Goal: Task Accomplishment & Management: Complete application form

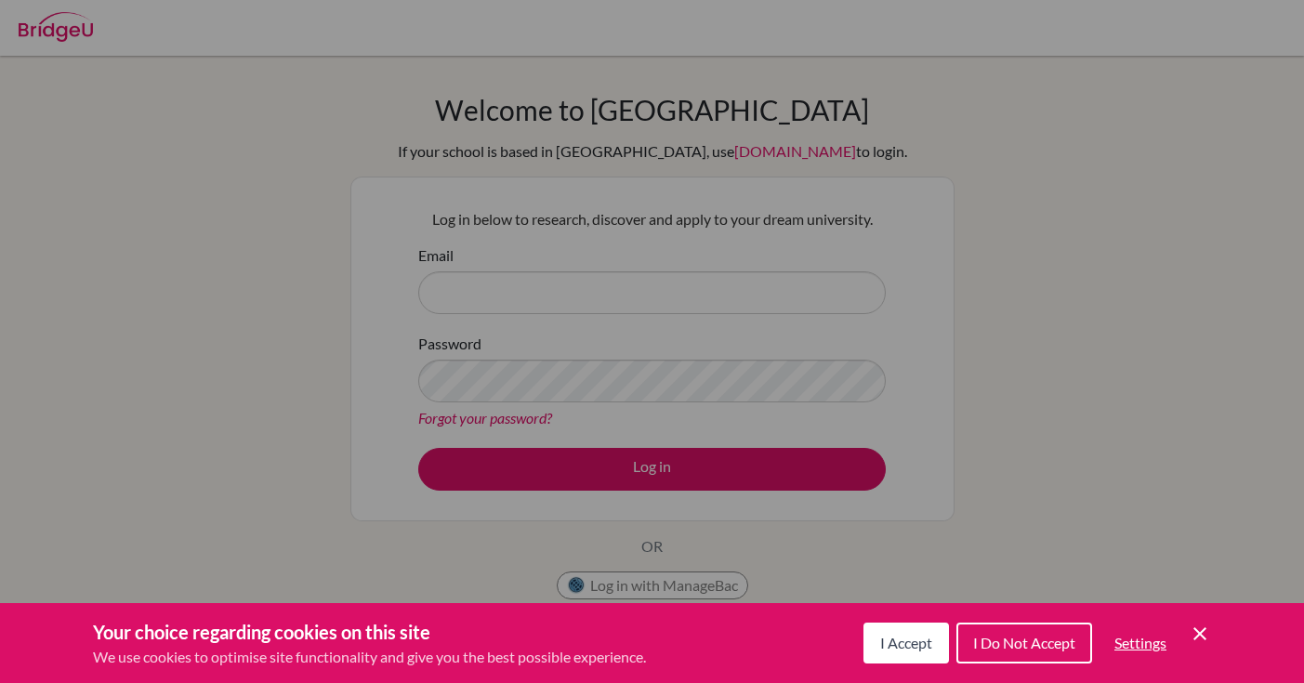
click at [927, 645] on span "I Accept" at bounding box center [906, 643] width 52 height 18
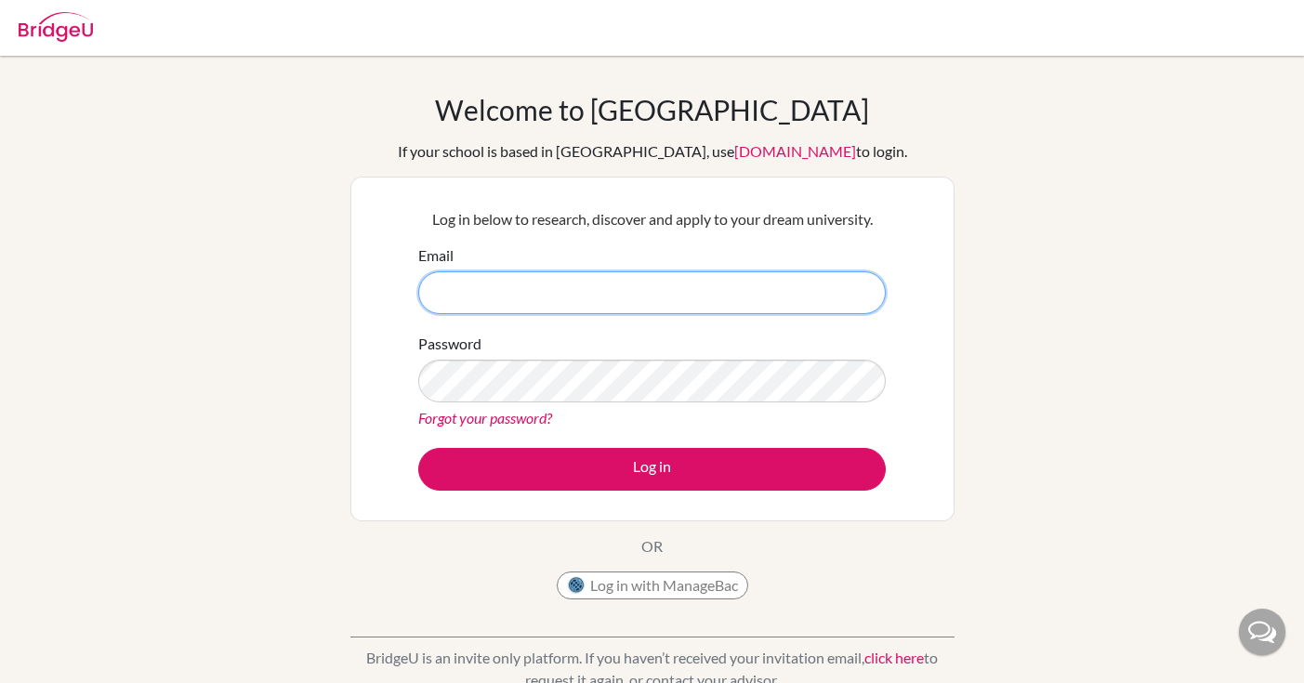
click at [528, 300] on input "Email" at bounding box center [651, 292] width 467 height 43
type input "[PERSON_NAME][EMAIL_ADDRESS][PERSON_NAME][DOMAIN_NAME]"
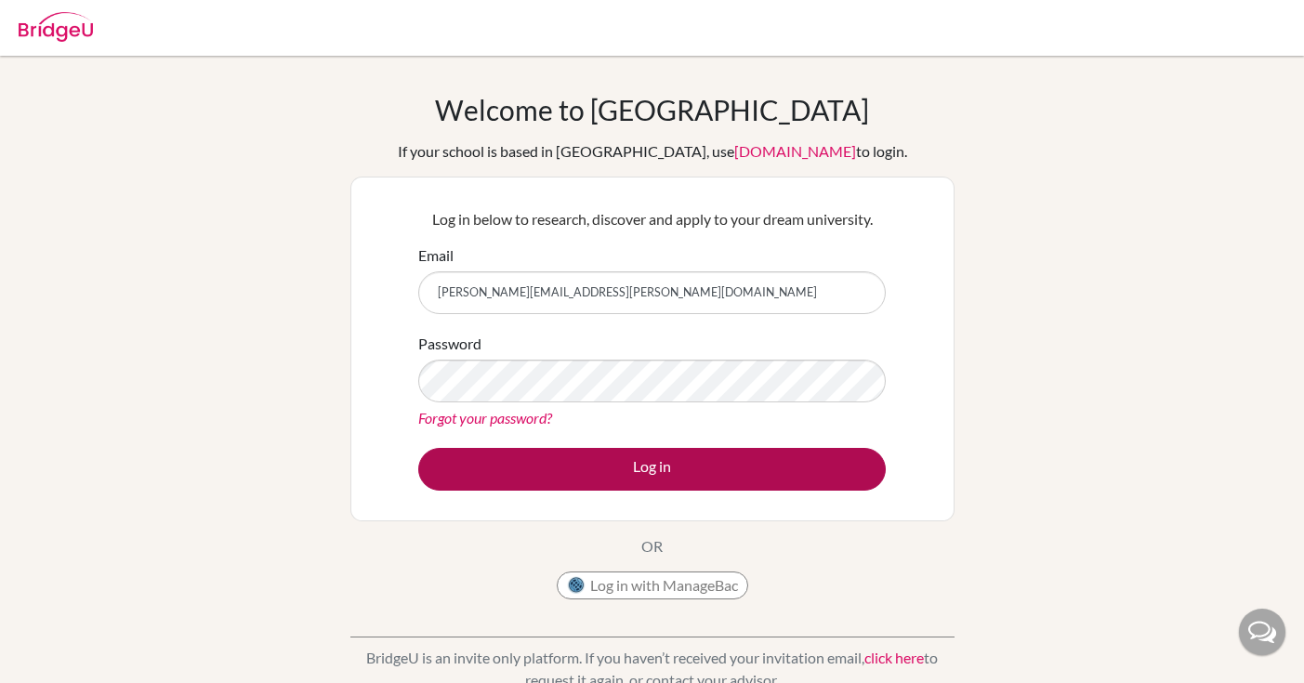
click at [619, 451] on button "Log in" at bounding box center [651, 469] width 467 height 43
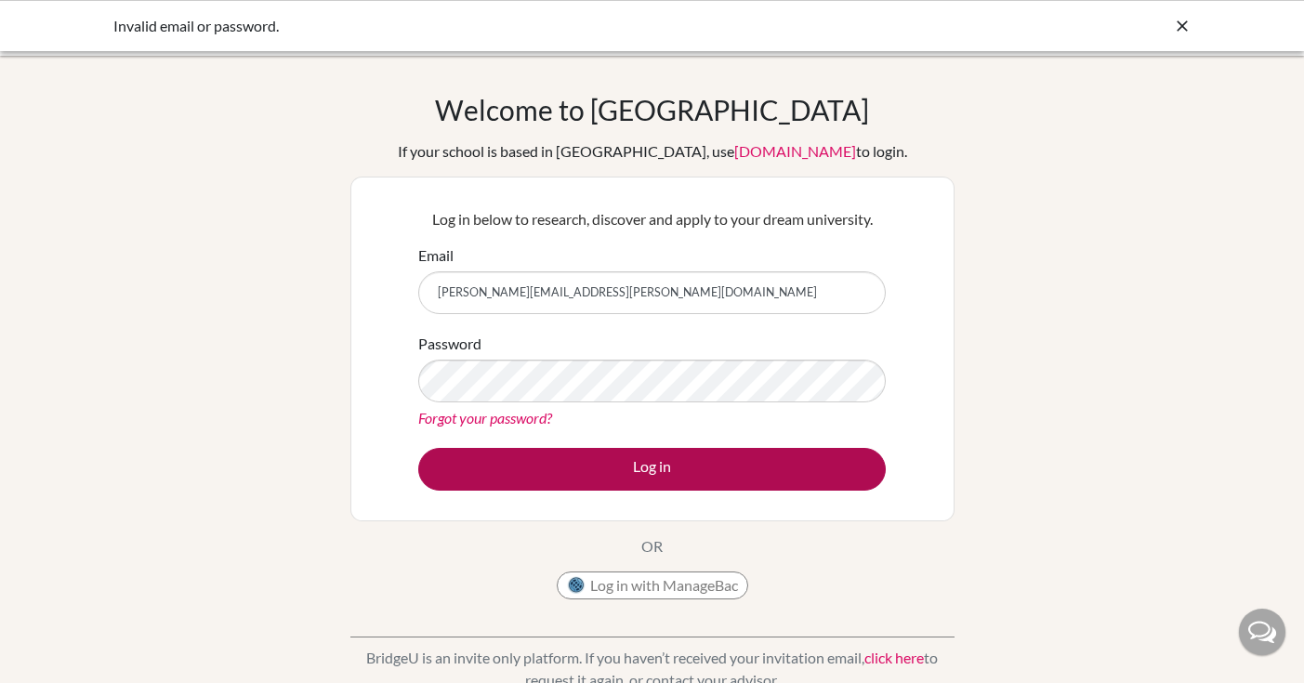
click at [661, 480] on button "Log in" at bounding box center [651, 469] width 467 height 43
click at [634, 465] on button "Log in" at bounding box center [651, 469] width 467 height 43
click at [503, 474] on button "Log in" at bounding box center [651, 469] width 467 height 43
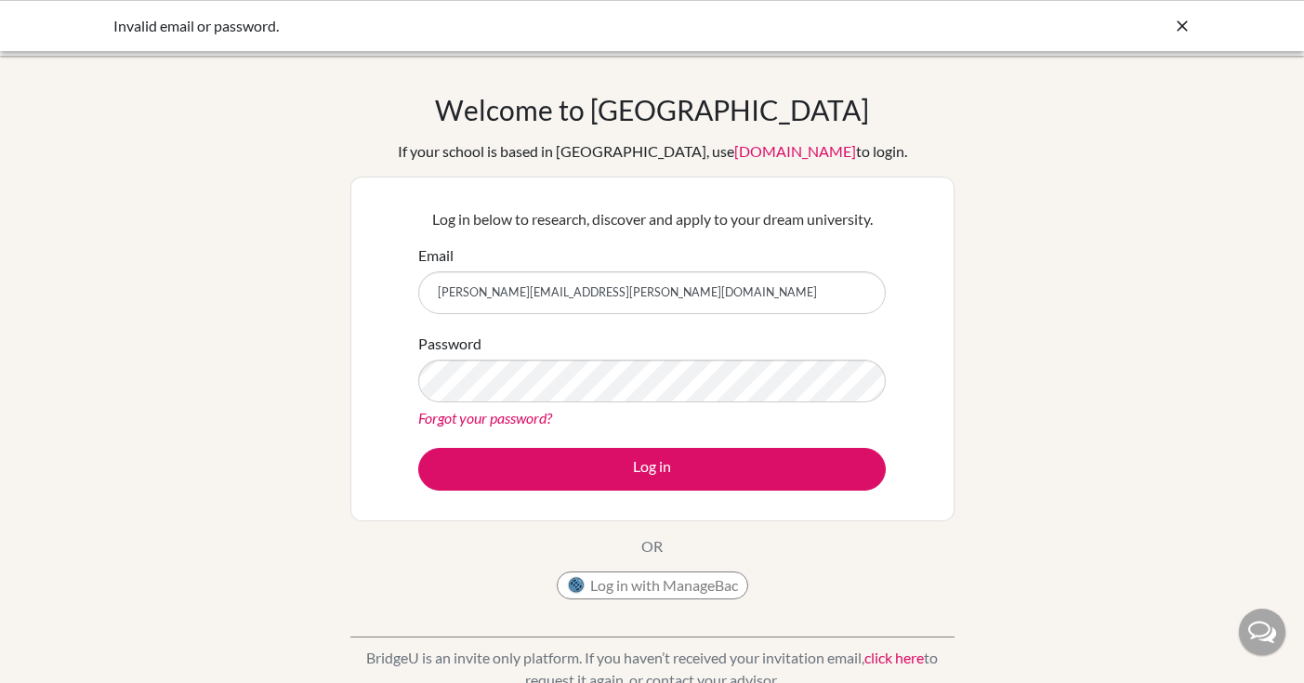
click at [1023, 282] on div "Welcome to [GEOGRAPHIC_DATA] If your school is based in [GEOGRAPHIC_DATA], use …" at bounding box center [652, 397] width 1304 height 608
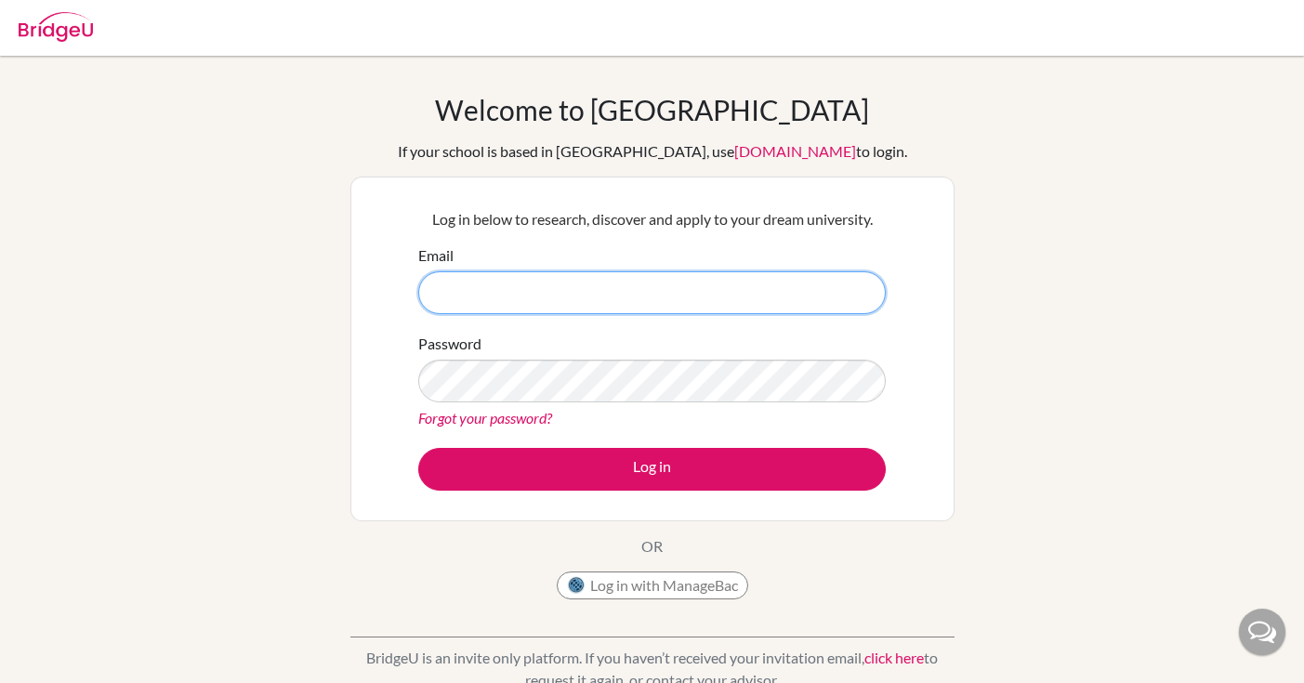
type input "lalzahrani2025@stu.kfs.sch.sa"
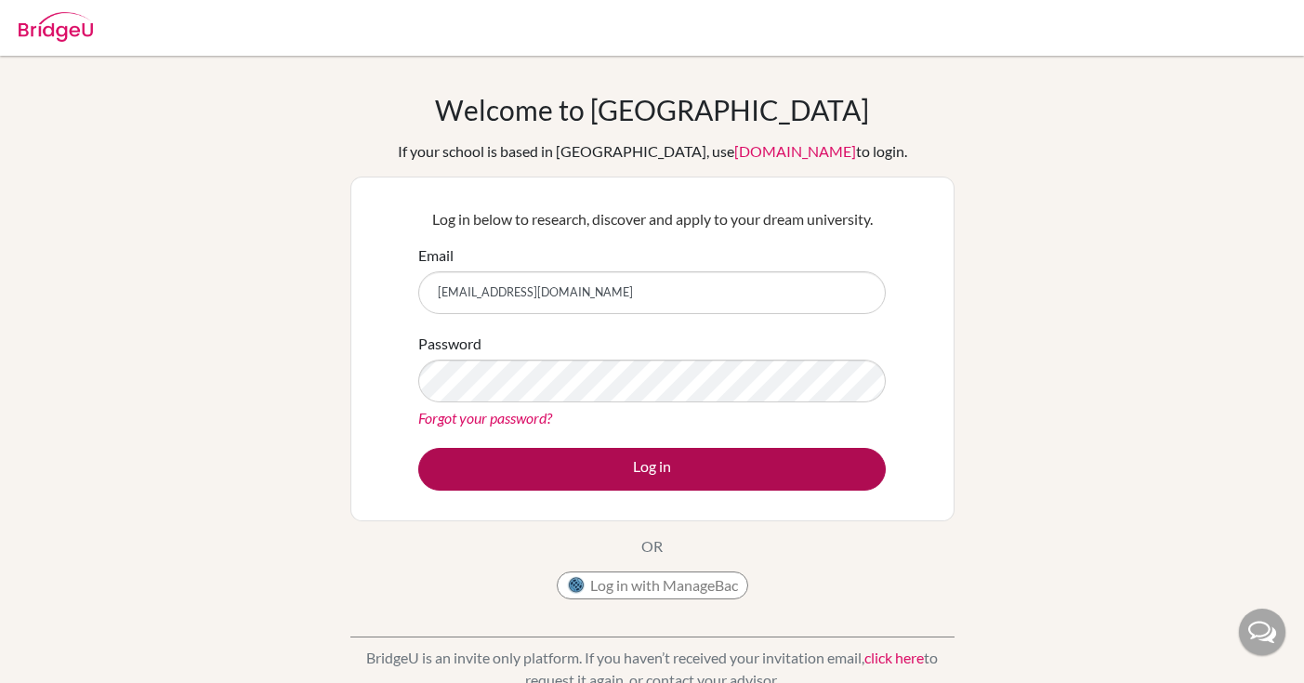
click at [650, 449] on button "Log in" at bounding box center [651, 469] width 467 height 43
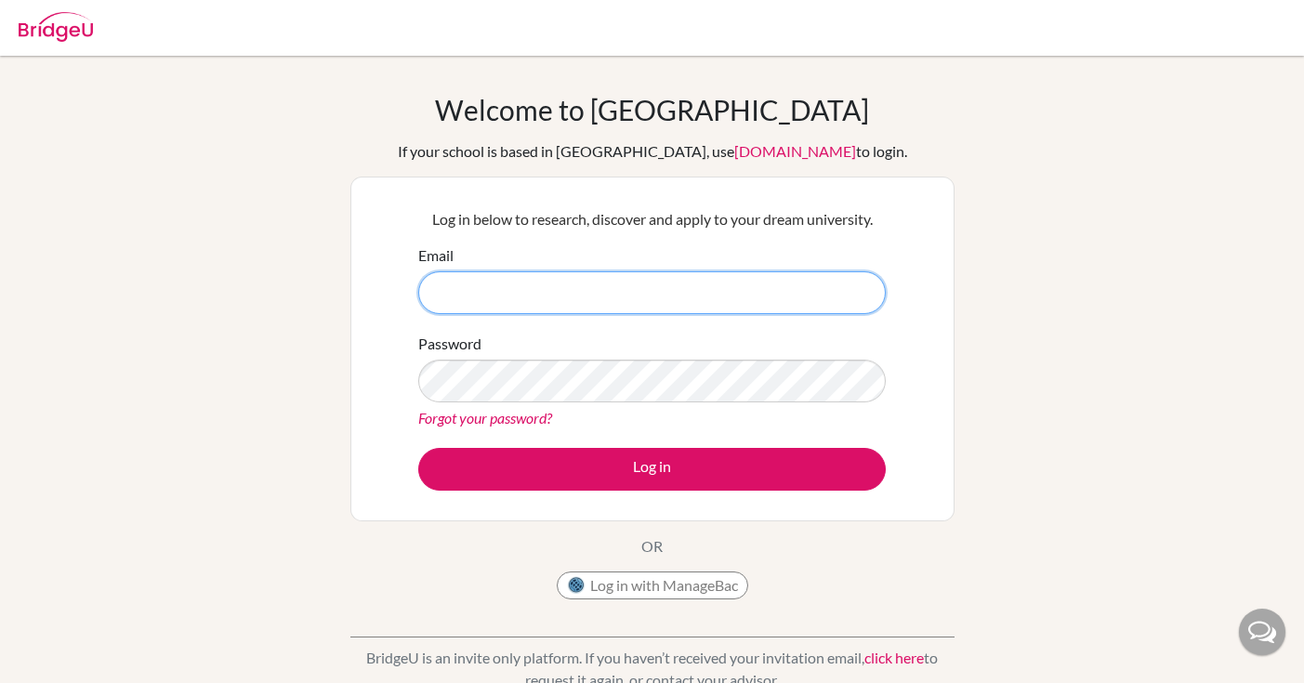
type input "[PERSON_NAME][EMAIL_ADDRESS][PERSON_NAME][DOMAIN_NAME]"
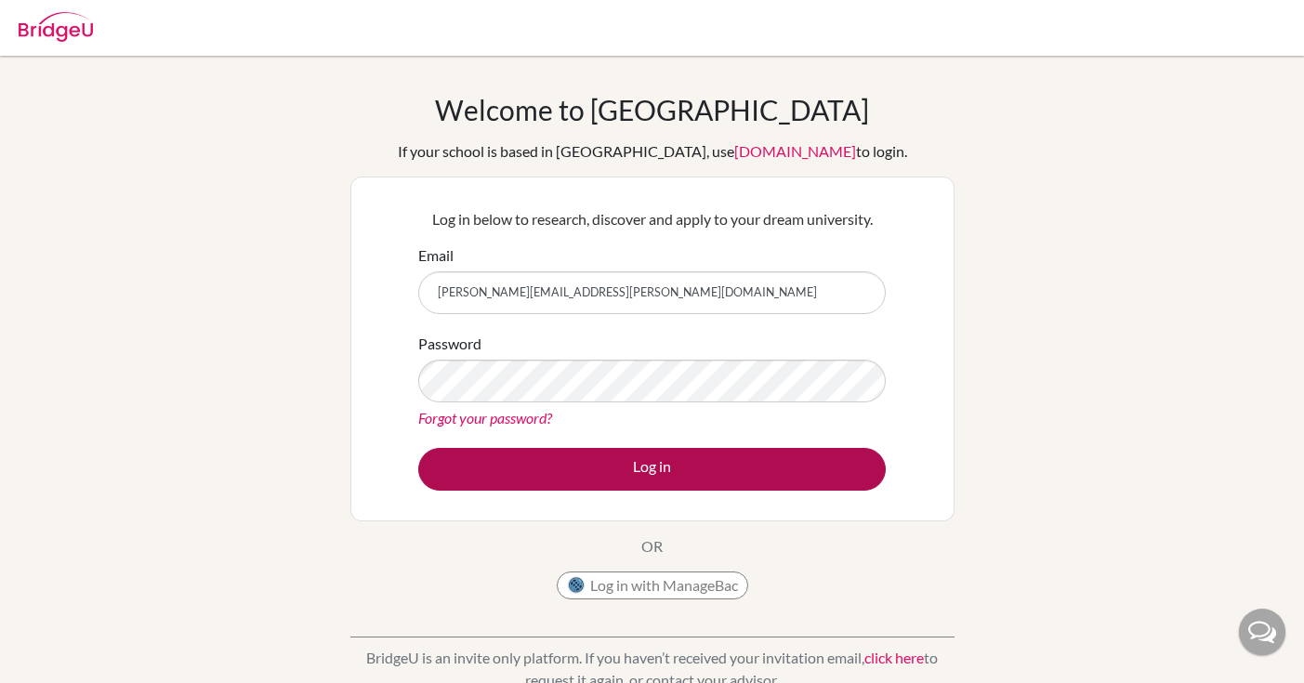
click at [645, 460] on button "Log in" at bounding box center [651, 469] width 467 height 43
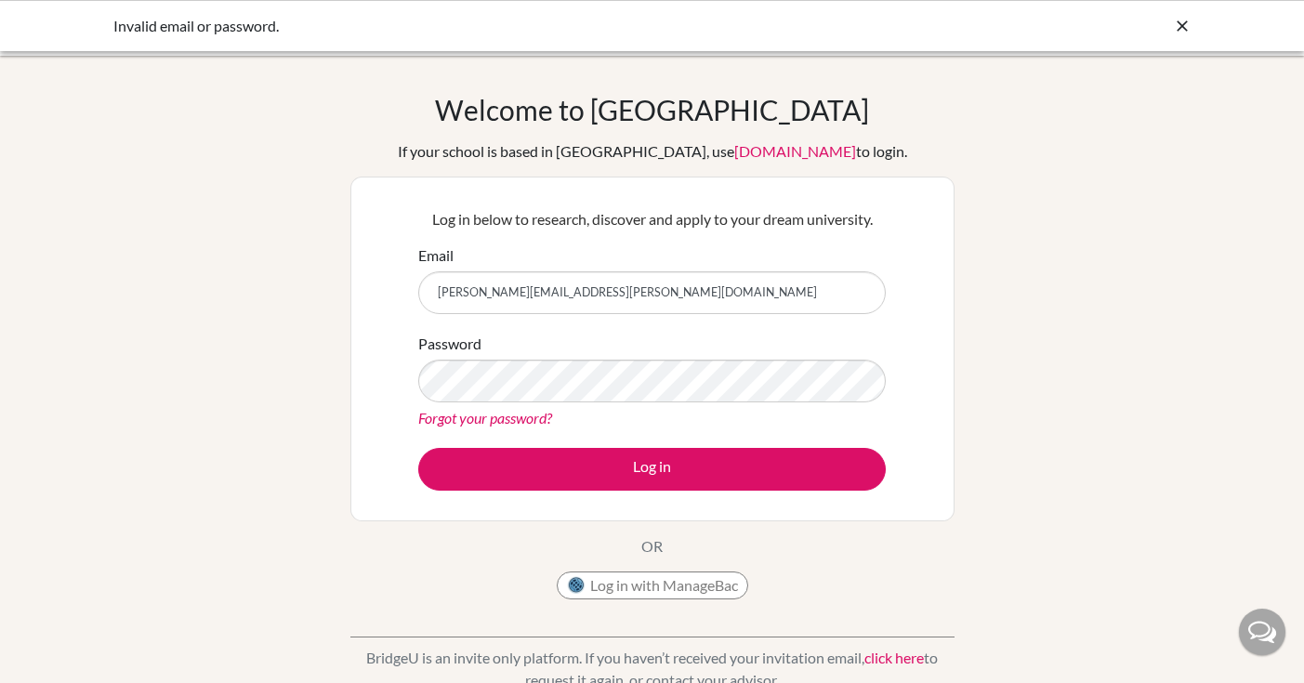
click at [668, 323] on form "Email Lara.ali.alzahrani@gmail.com Password Forgot your password? Log in" at bounding box center [651, 367] width 467 height 246
click at [707, 430] on form "Email Lara.ali.alzahrani@gmail.com Password Forgot your password? Log in" at bounding box center [651, 367] width 467 height 246
click at [474, 414] on link "Forgot your password?" at bounding box center [485, 418] width 134 height 18
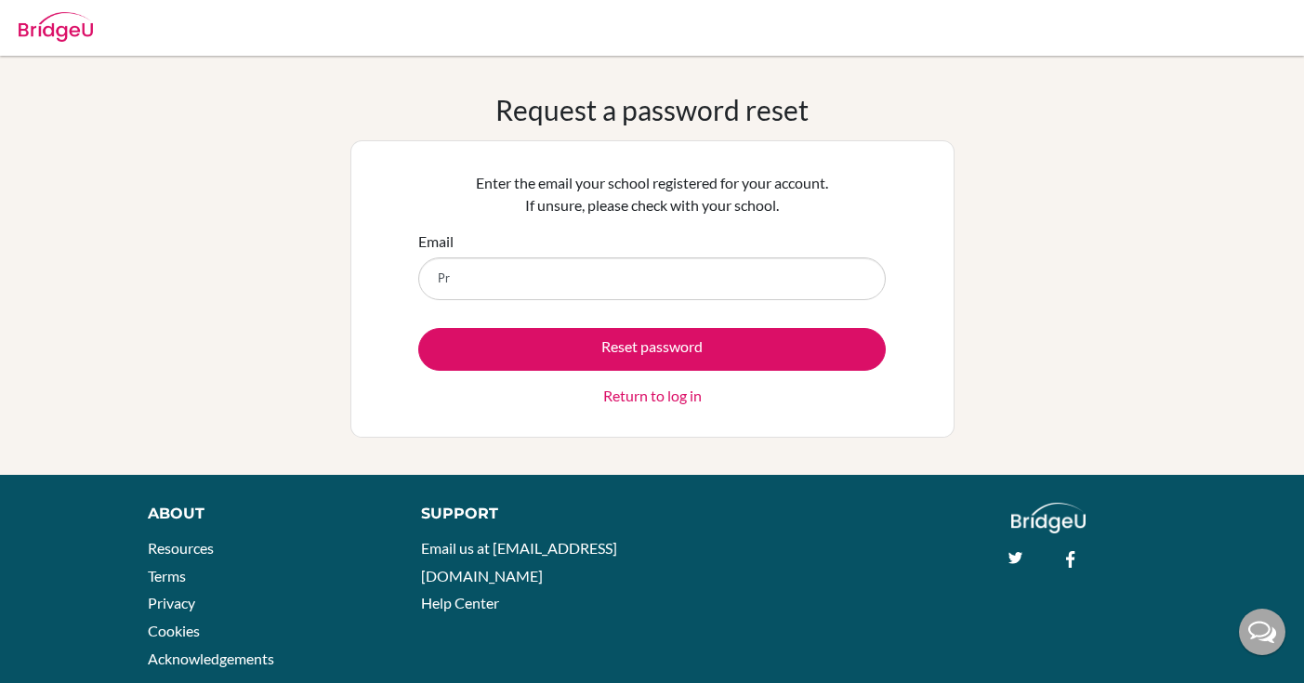
type input "P"
type input "L"
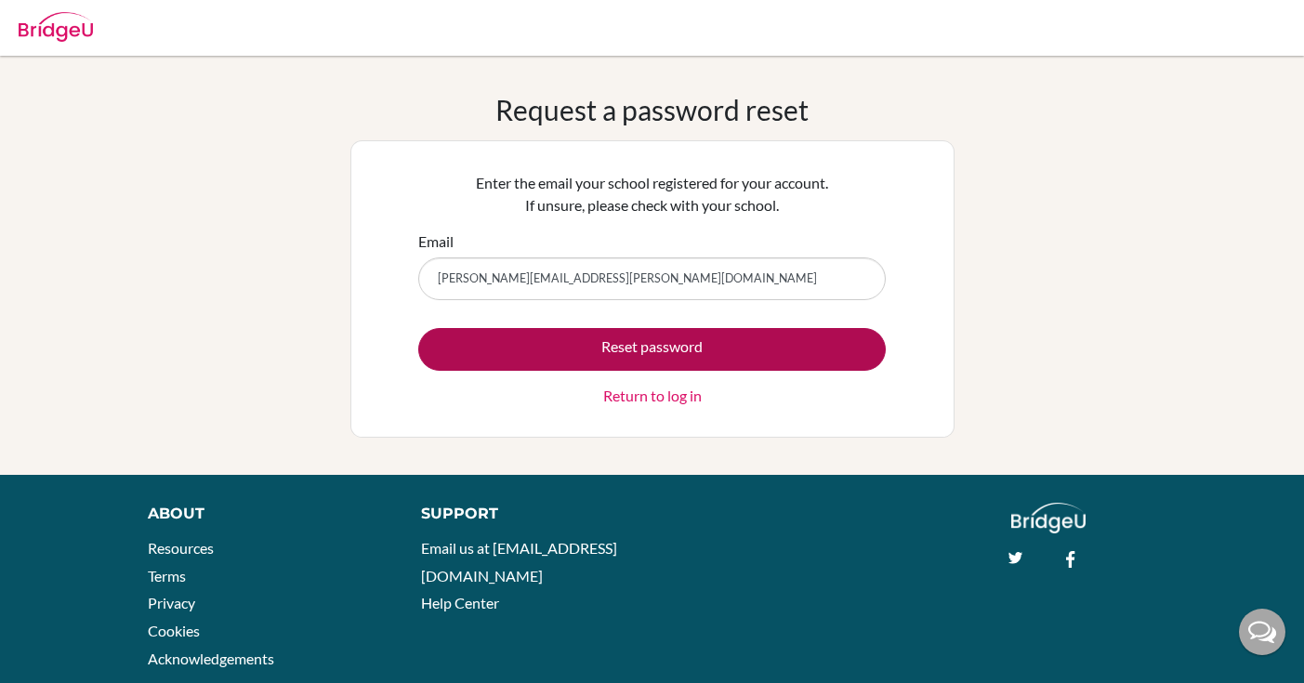
type input "Lara.ali.alzahrani@gmail.com"
click at [609, 348] on button "Reset password" at bounding box center [651, 349] width 467 height 43
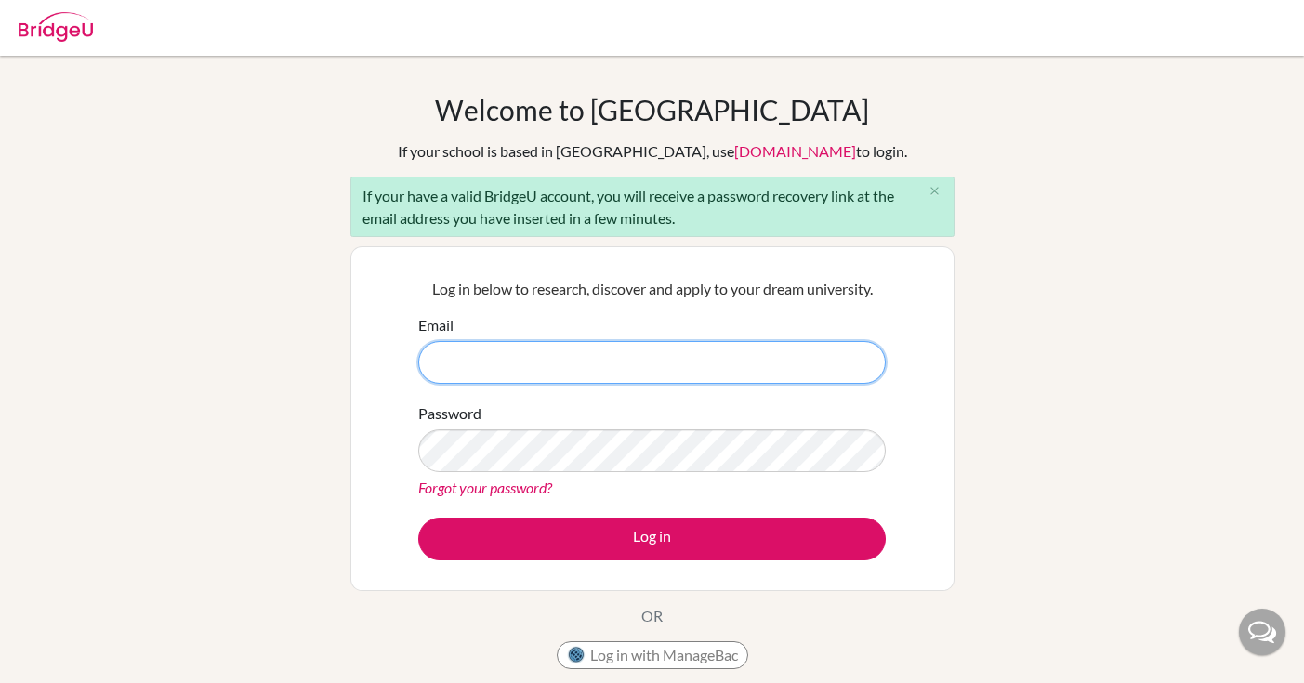
type input "[PERSON_NAME][EMAIL_ADDRESS][PERSON_NAME][DOMAIN_NAME]"
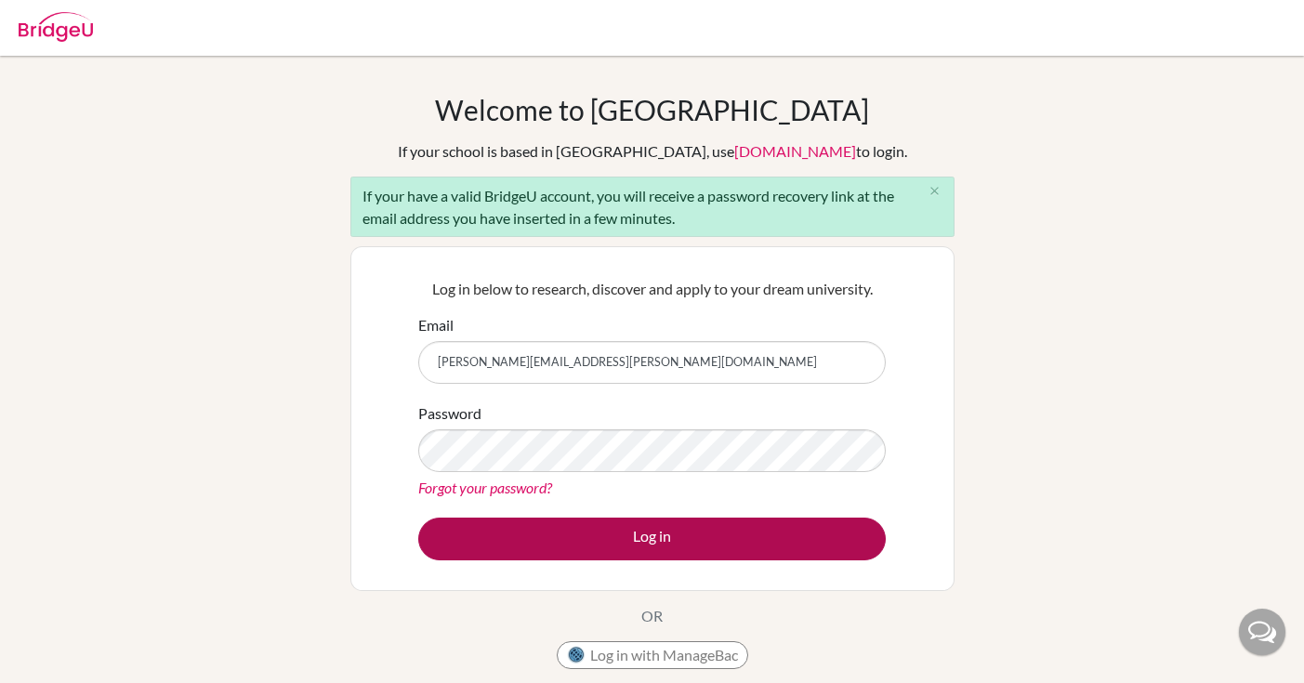
click at [586, 529] on button "Log in" at bounding box center [651, 539] width 467 height 43
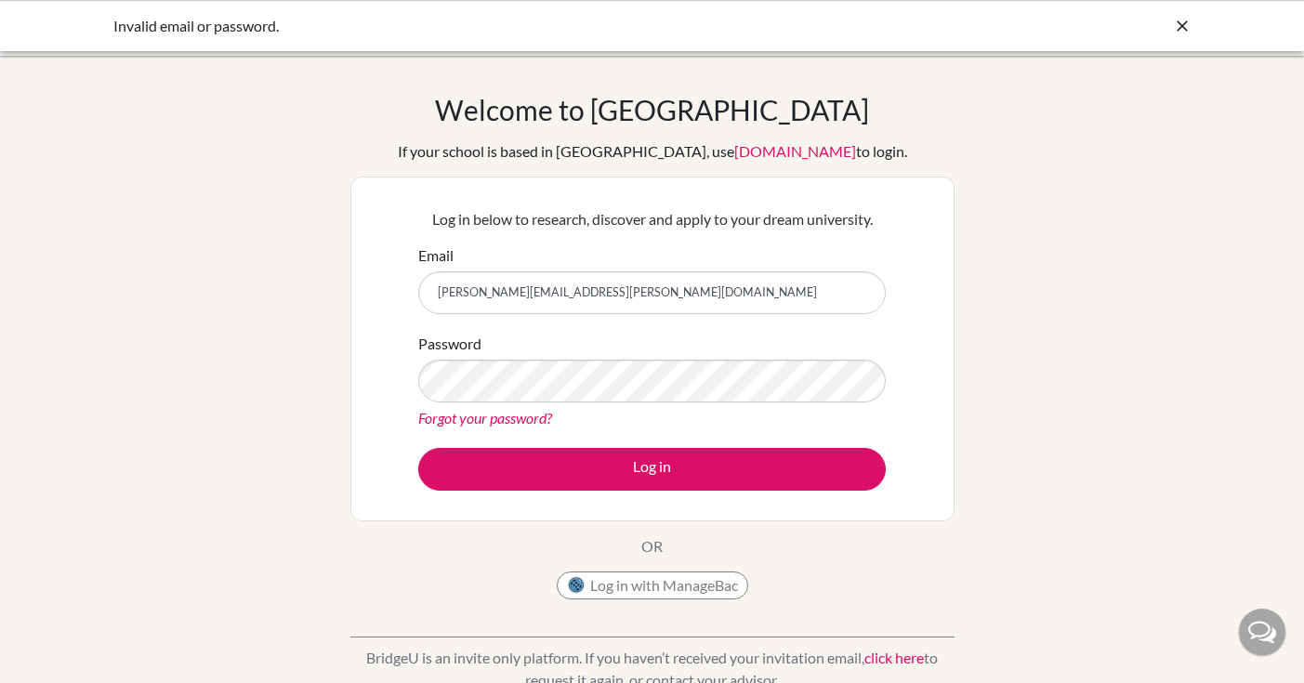
click at [490, 436] on form "Email Lara.ali.alzahrani@gmail.com Password Forgot your password? Log in" at bounding box center [651, 367] width 467 height 246
click at [490, 428] on div "Forgot your password?" at bounding box center [651, 418] width 467 height 22
click at [482, 297] on input "[PERSON_NAME][EMAIL_ADDRESS][PERSON_NAME][DOMAIN_NAME]" at bounding box center [651, 292] width 467 height 43
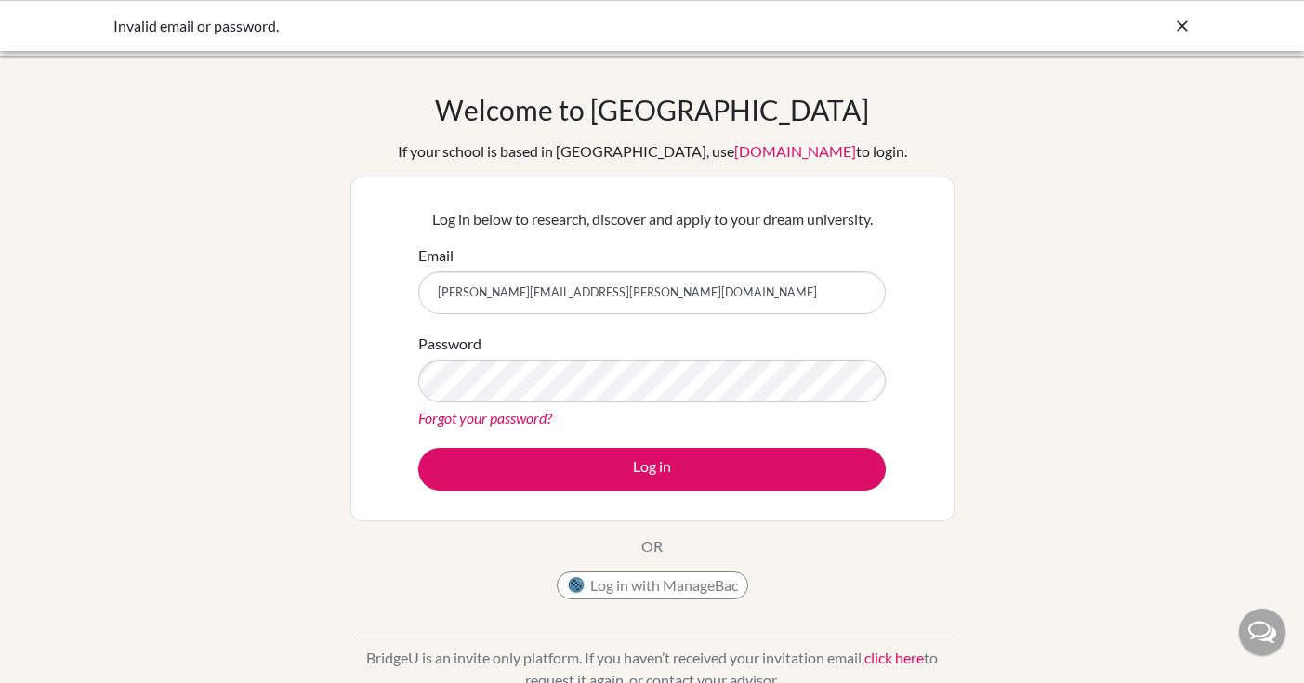
click at [491, 411] on link "Forgot your password?" at bounding box center [485, 418] width 134 height 18
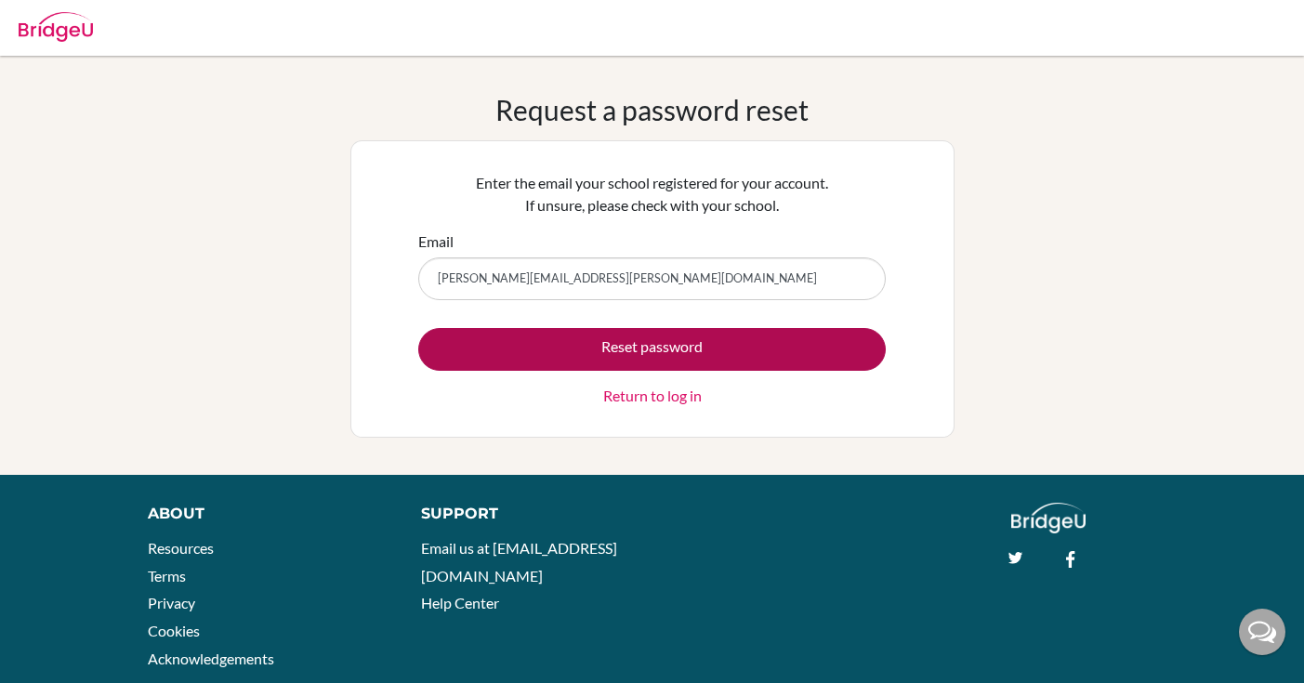
type input "[PERSON_NAME][EMAIL_ADDRESS][PERSON_NAME][DOMAIN_NAME]"
click at [537, 335] on button "Reset password" at bounding box center [651, 349] width 467 height 43
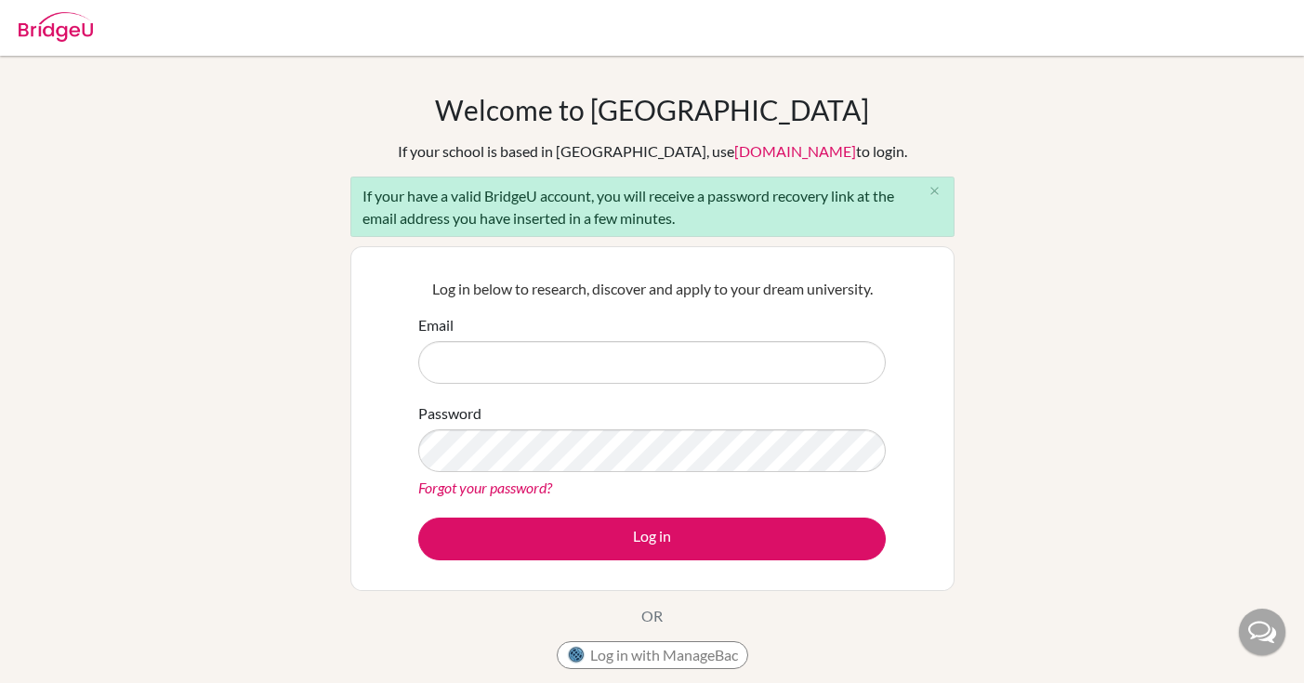
click at [350, 387] on div "Log in below to research, discover and apply to your dream university. Email Pa…" at bounding box center [652, 418] width 604 height 345
click at [468, 492] on link "Forgot your password?" at bounding box center [485, 488] width 134 height 18
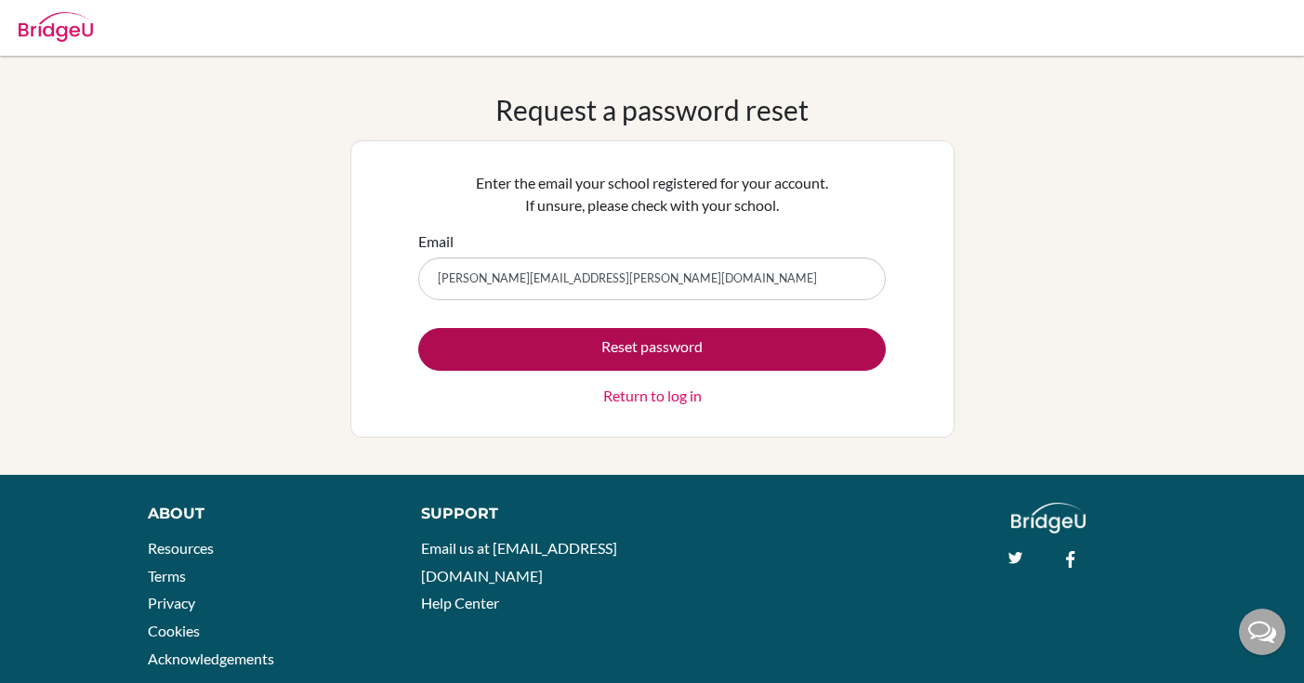
type input "Lara.ali.alzahrani@gmail.com"
click at [636, 360] on button "Reset password" at bounding box center [651, 349] width 467 height 43
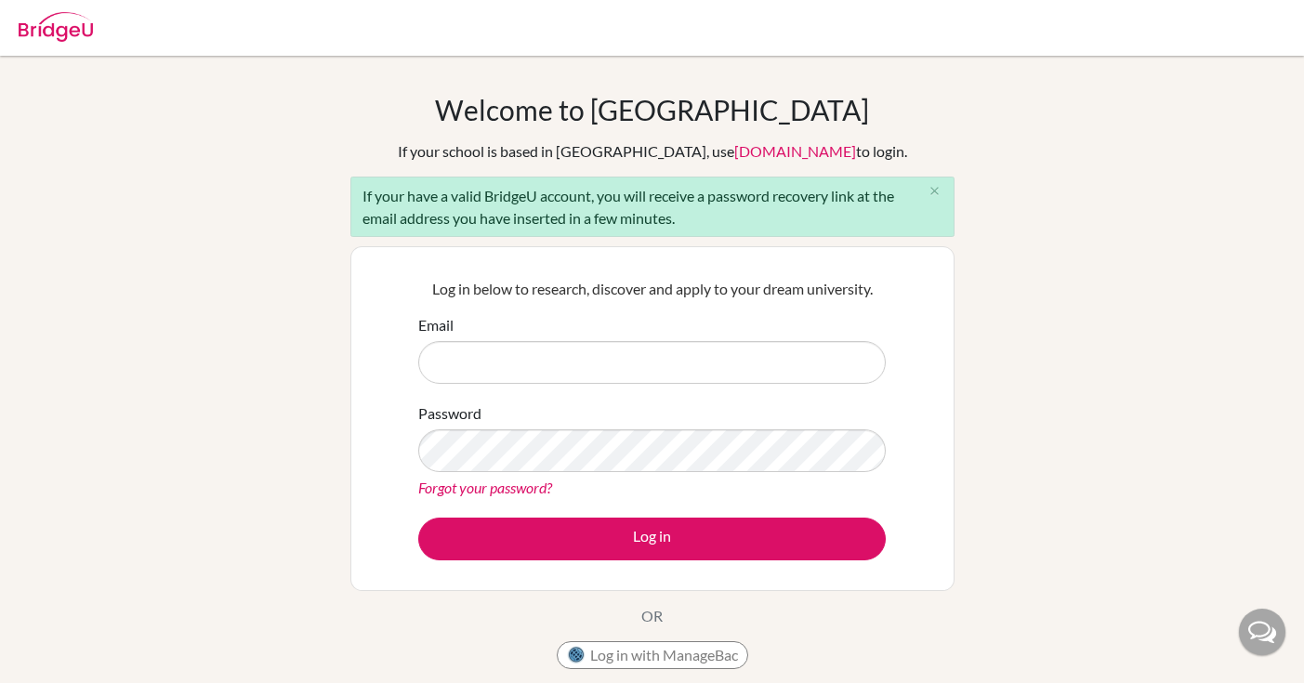
click at [492, 503] on form "Email Password Forgot your password? Log in" at bounding box center [651, 437] width 467 height 246
click at [491, 489] on link "Forgot your password?" at bounding box center [485, 488] width 134 height 18
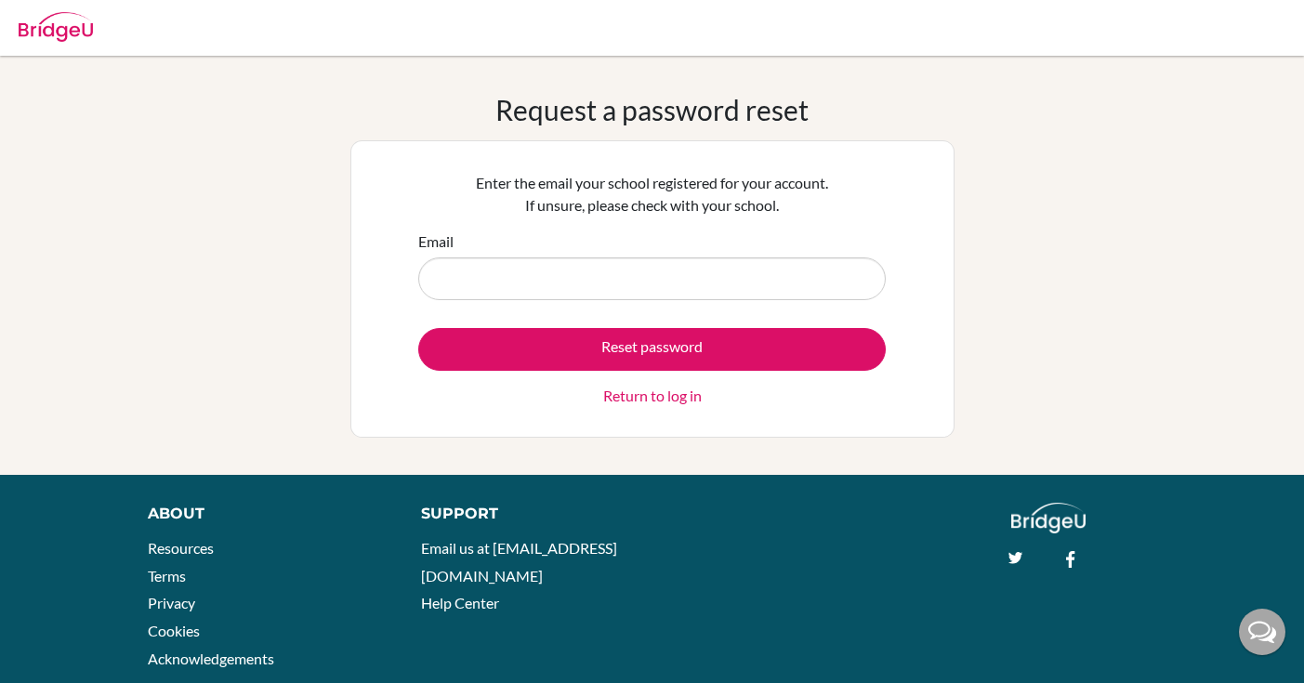
click at [559, 283] on input "Email" at bounding box center [651, 278] width 467 height 43
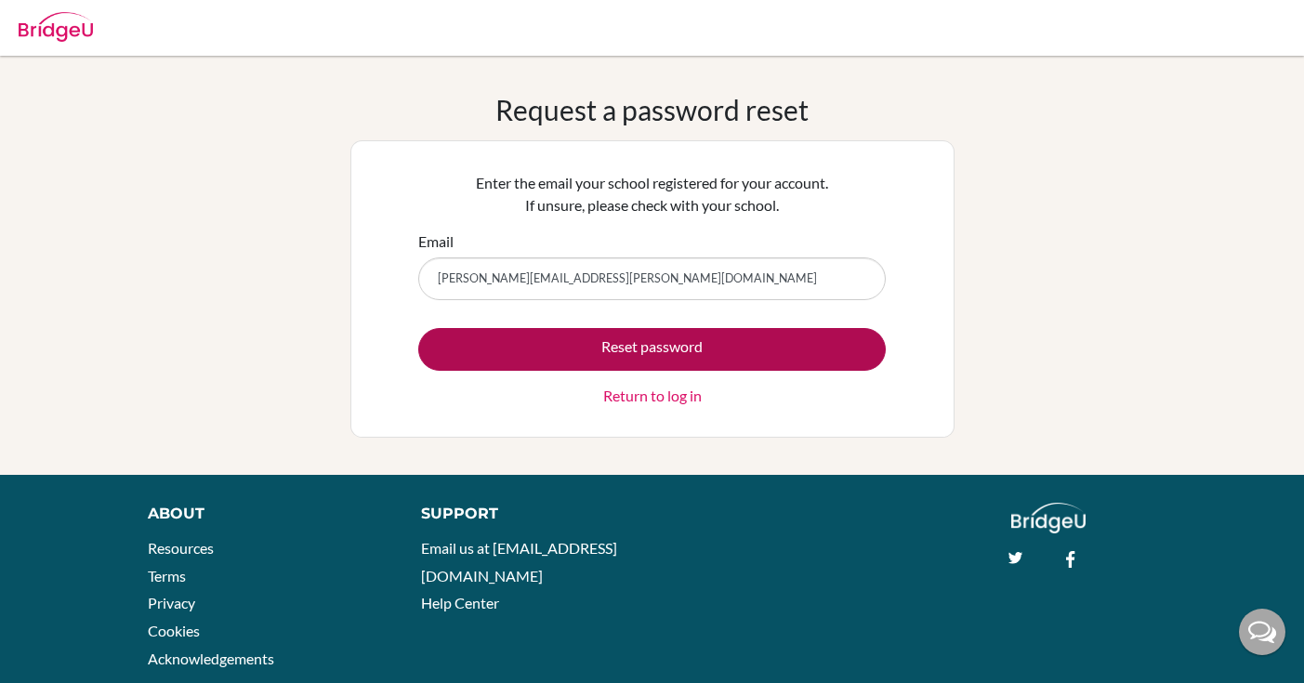
type input "Lara.ali.alzahrani@gmail.com"
click at [538, 360] on button "Reset password" at bounding box center [651, 349] width 467 height 43
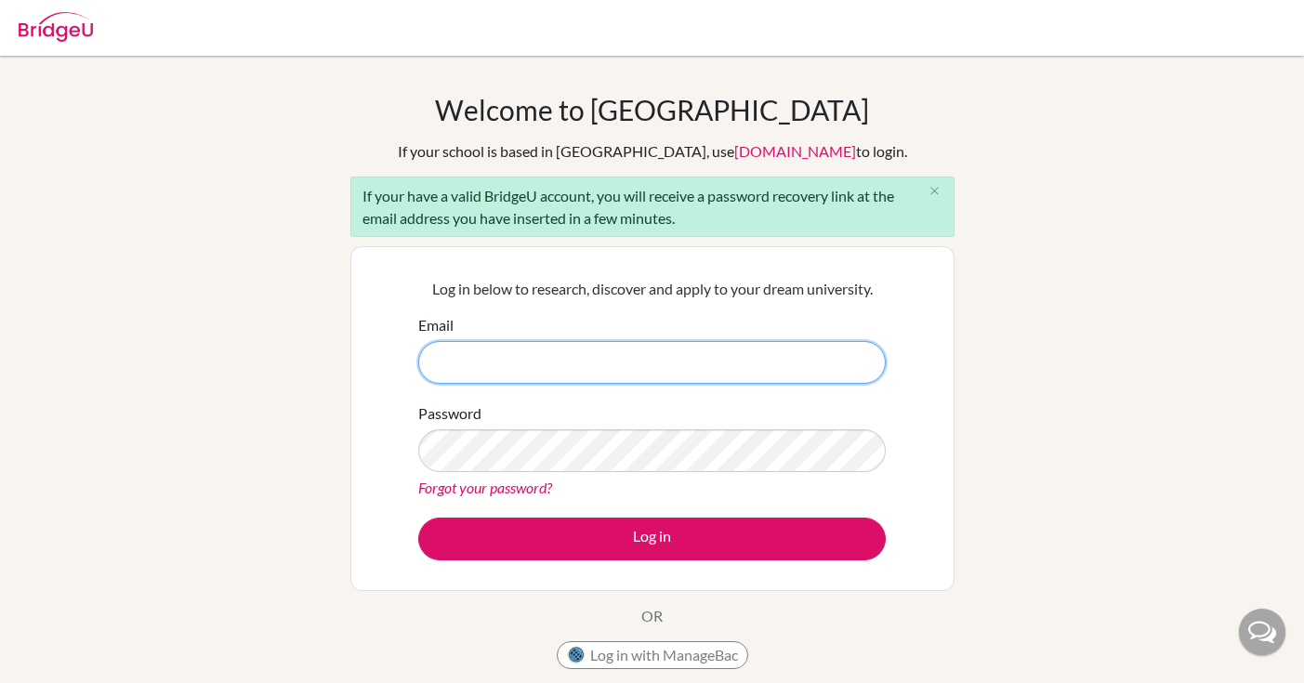
type input "[PERSON_NAME][EMAIL_ADDRESS][PERSON_NAME][DOMAIN_NAME]"
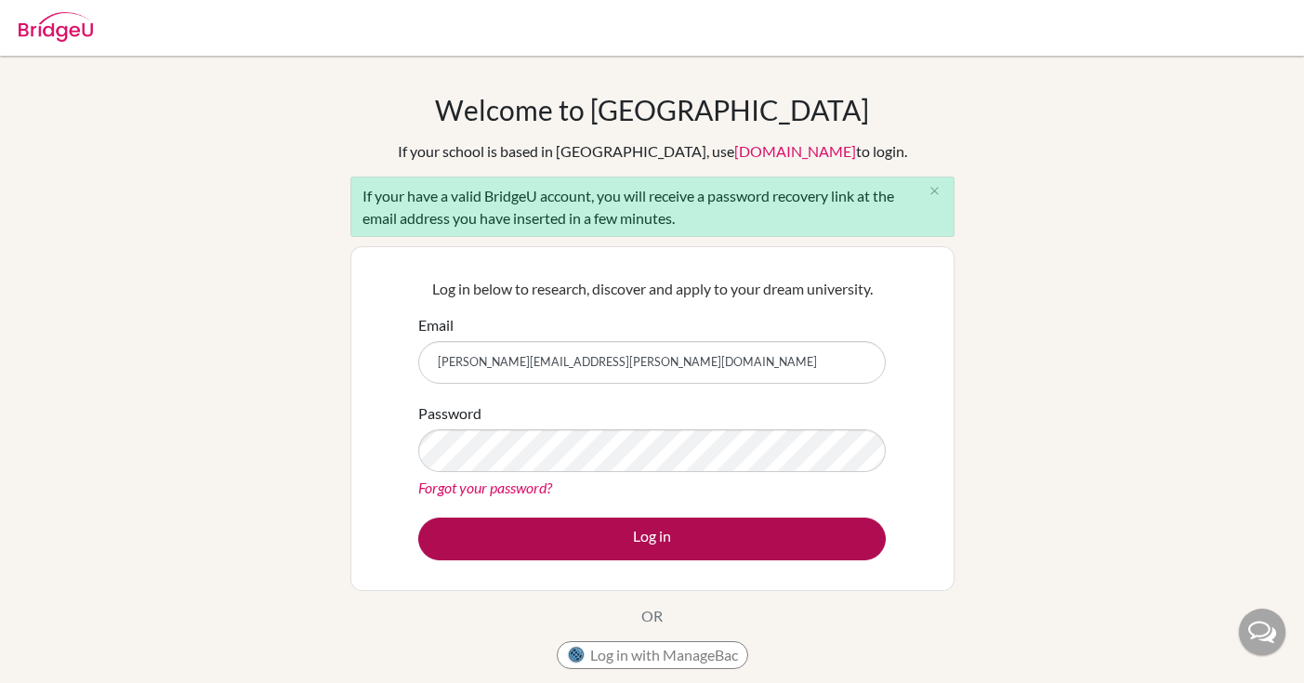
click at [562, 533] on button "Log in" at bounding box center [651, 539] width 467 height 43
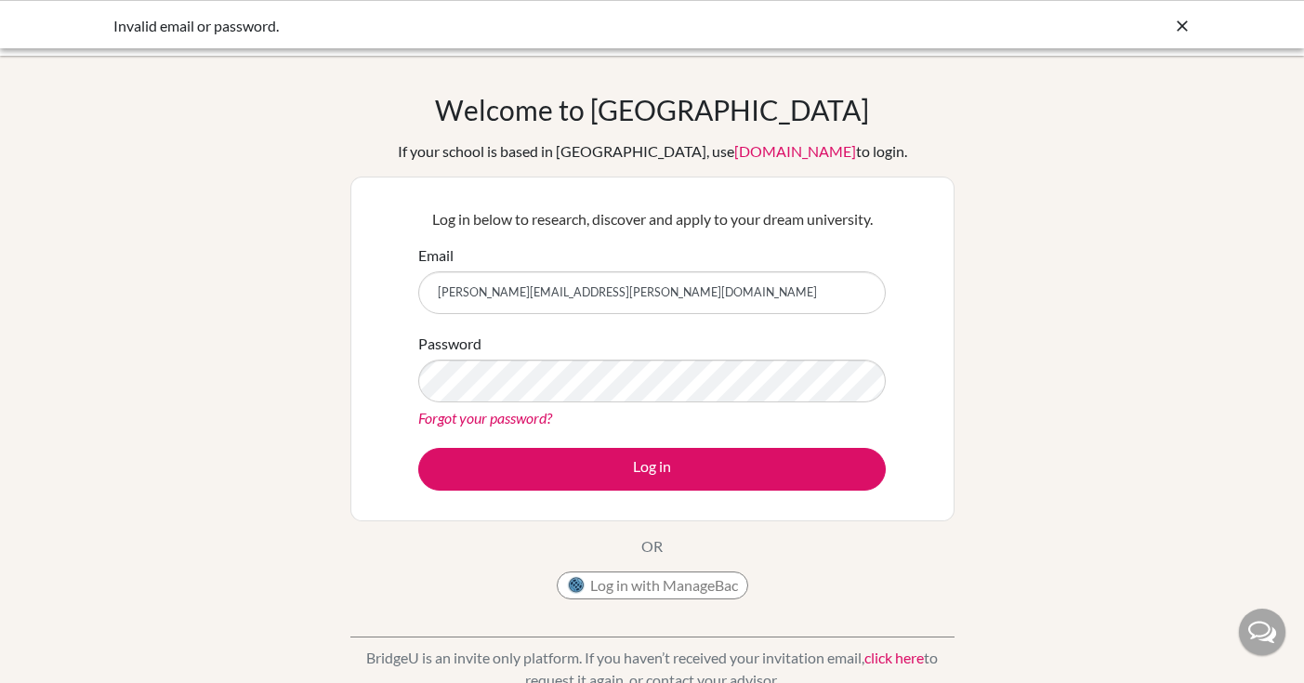
click at [506, 426] on link "Forgot your password?" at bounding box center [485, 418] width 134 height 18
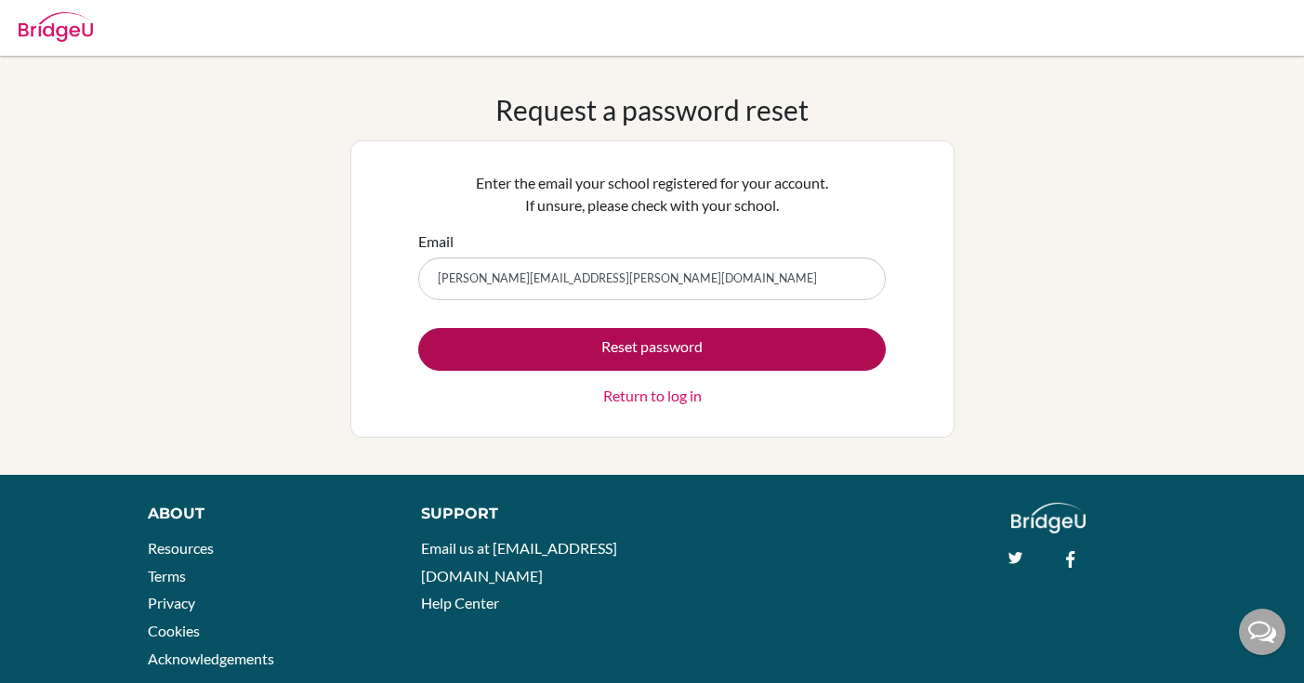
type input "[PERSON_NAME][EMAIL_ADDRESS][PERSON_NAME][DOMAIN_NAME]"
click at [546, 357] on button "Reset password" at bounding box center [651, 349] width 467 height 43
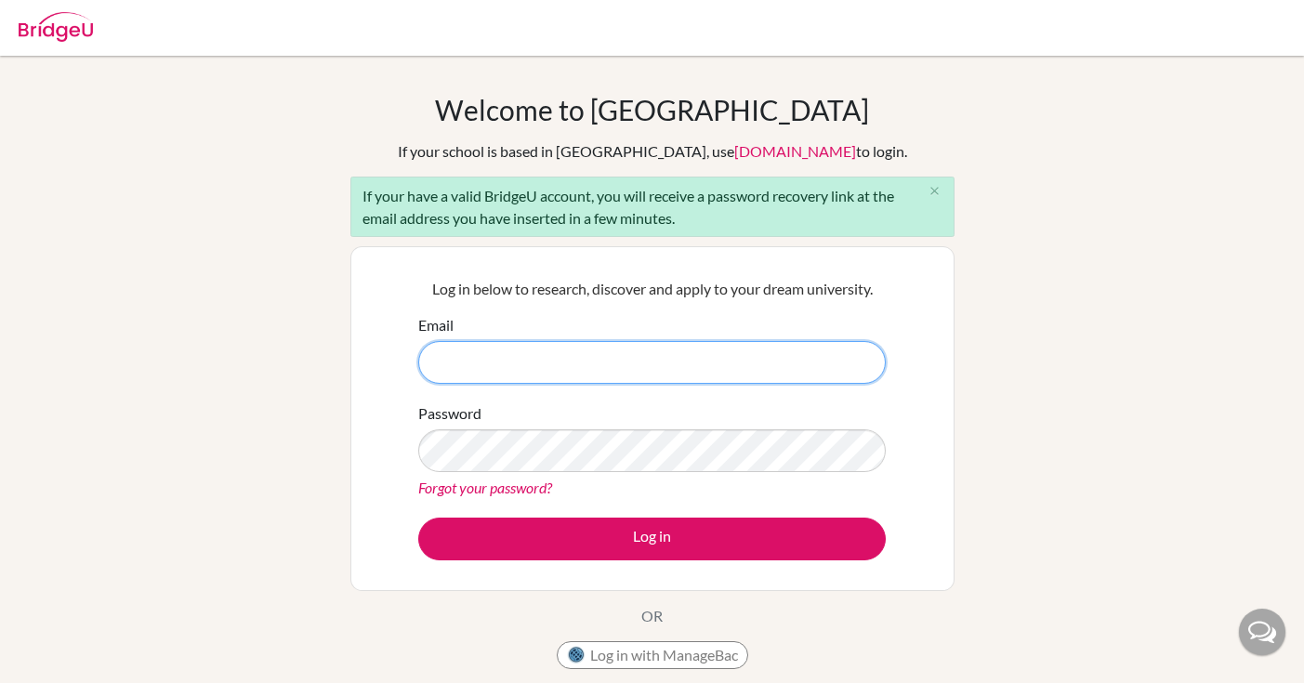
type input "[PERSON_NAME][EMAIL_ADDRESS][PERSON_NAME][DOMAIN_NAME]"
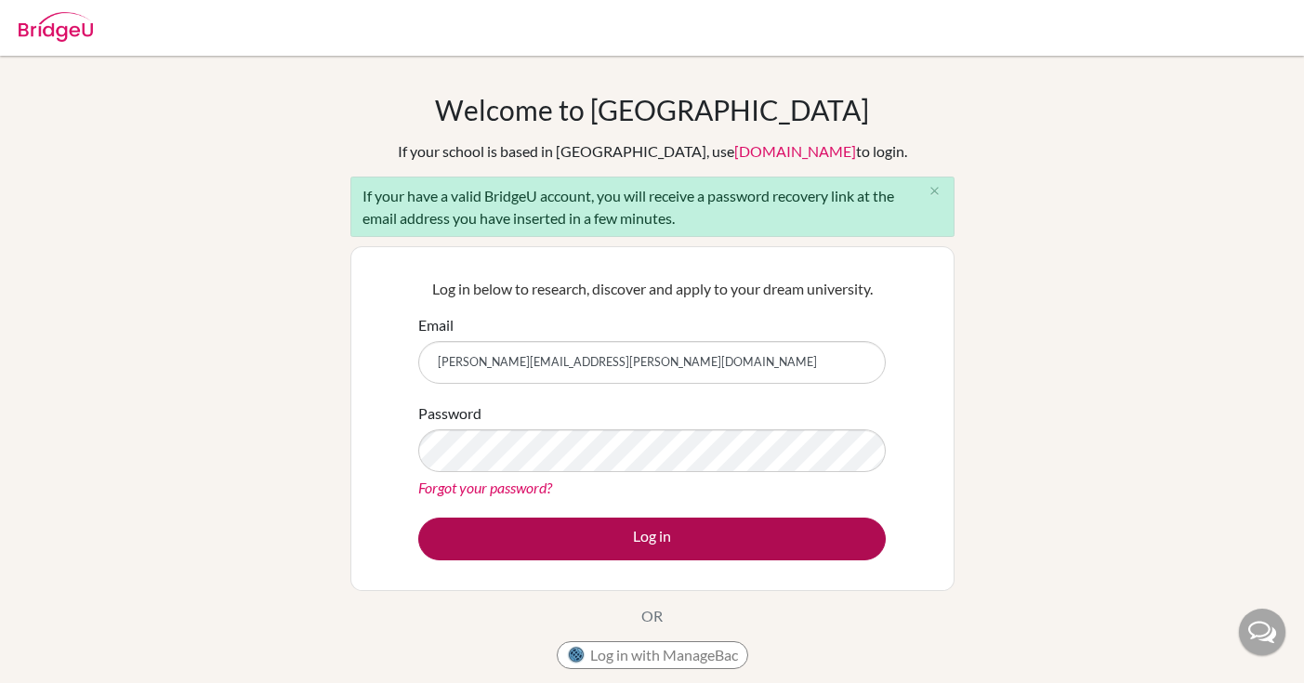
click at [610, 538] on button "Log in" at bounding box center [651, 539] width 467 height 43
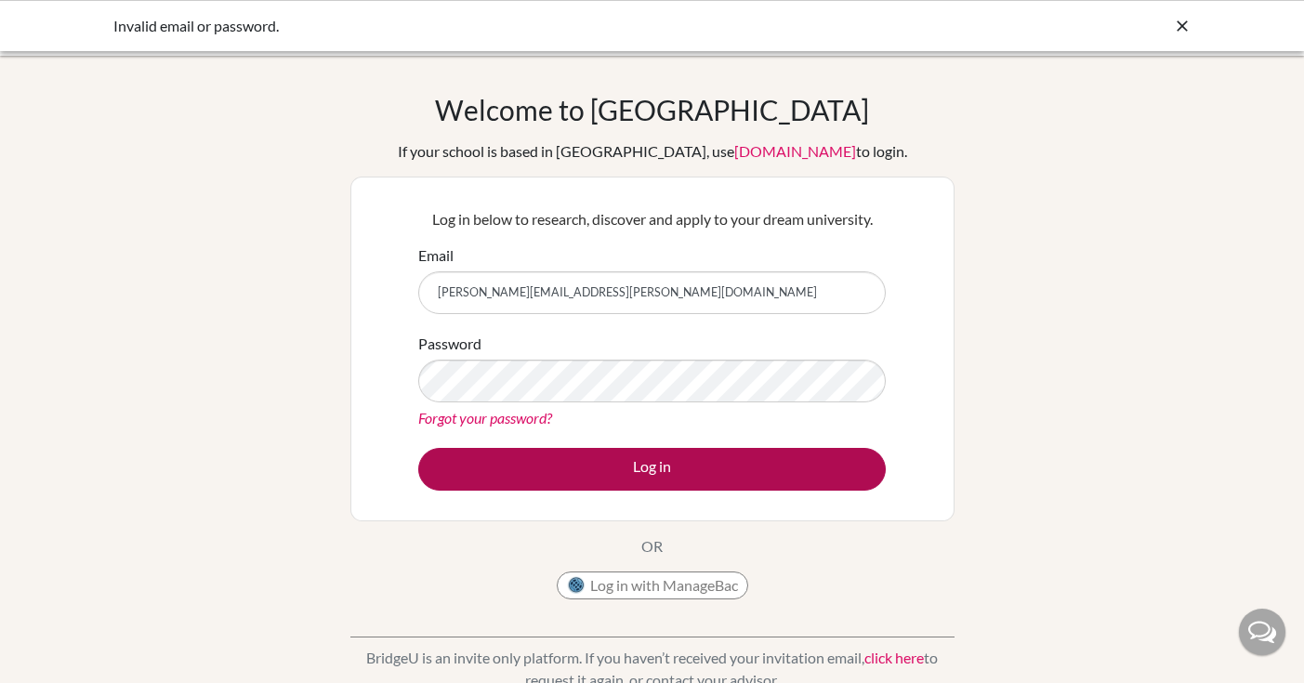
click at [574, 476] on button "Log in" at bounding box center [651, 469] width 467 height 43
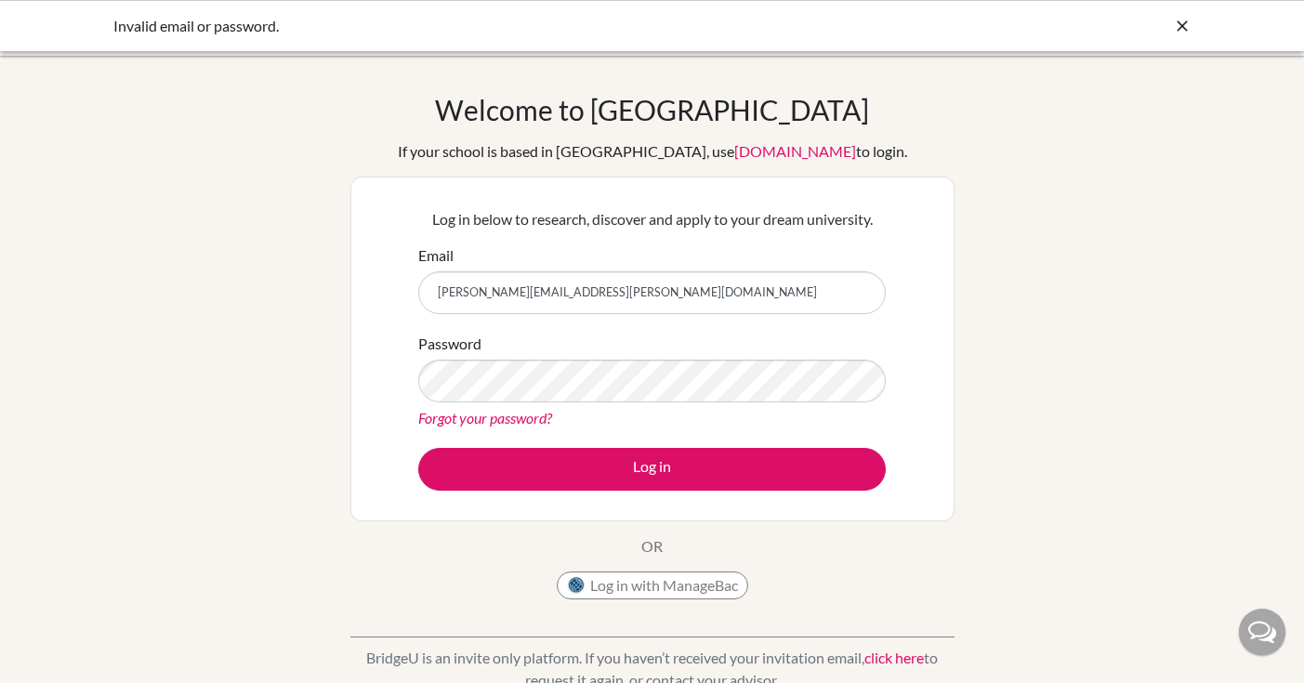
click at [1043, 344] on div "Welcome to [GEOGRAPHIC_DATA] If your school is based in [GEOGRAPHIC_DATA], use …" at bounding box center [652, 397] width 1304 height 608
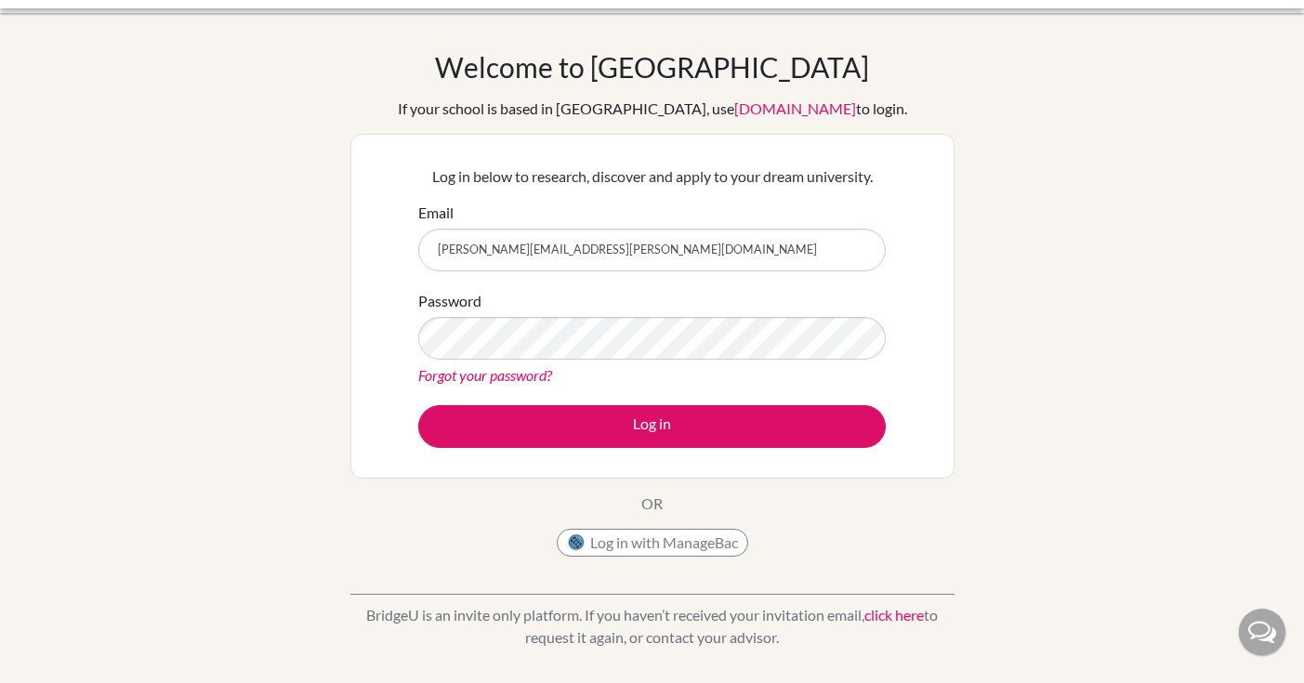
scroll to position [74, 0]
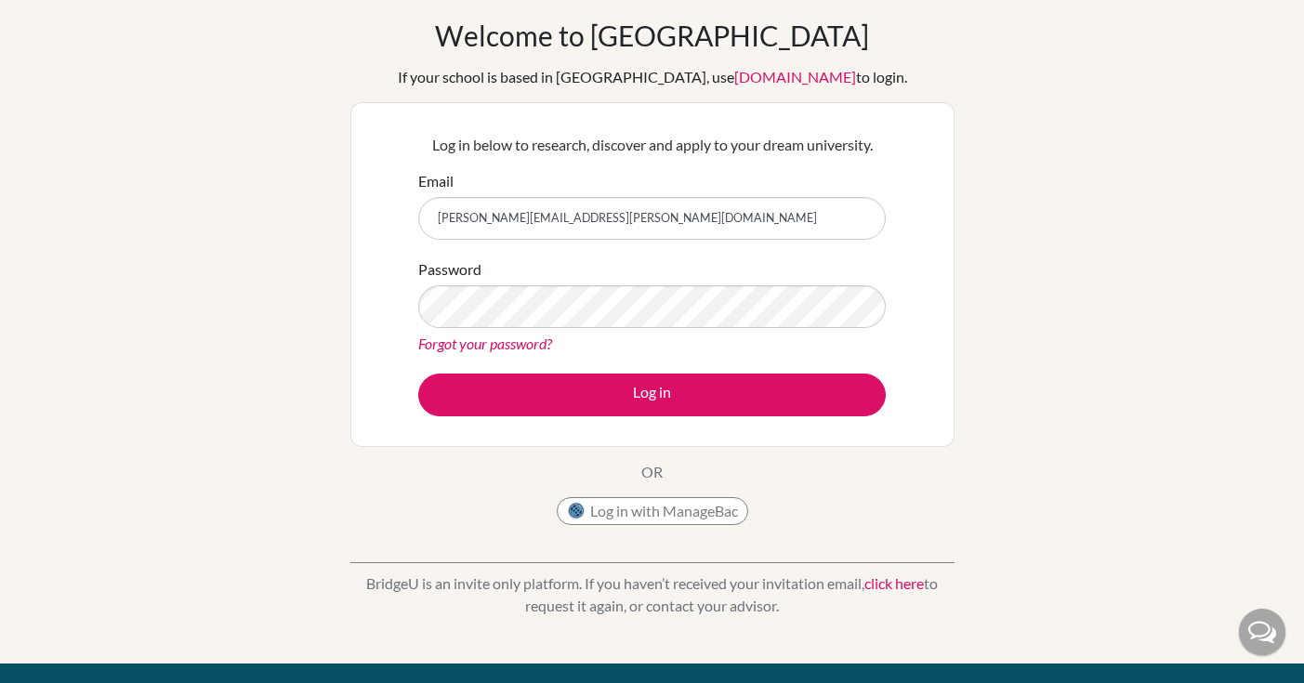
click at [689, 510] on button "Log in with ManageBac" at bounding box center [652, 511] width 191 height 28
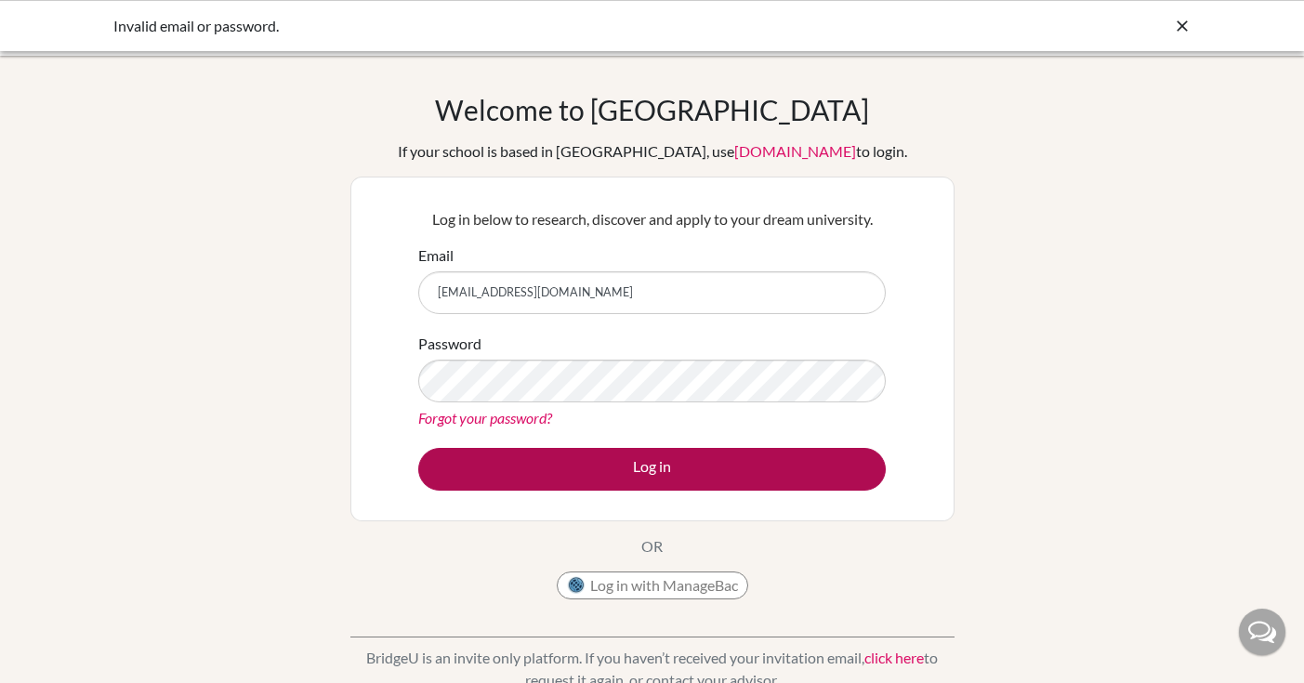
click at [588, 463] on button "Log in" at bounding box center [651, 469] width 467 height 43
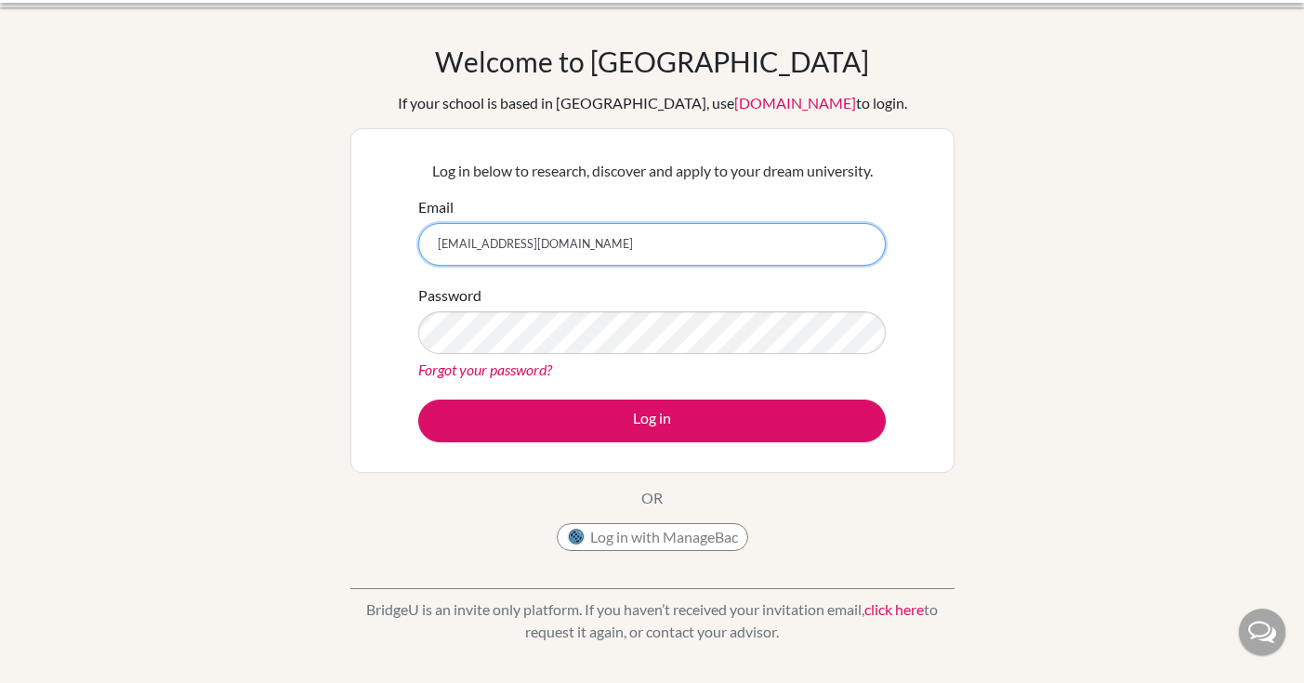
scroll to position [52, 0]
